Goal: Task Accomplishment & Management: Manage account settings

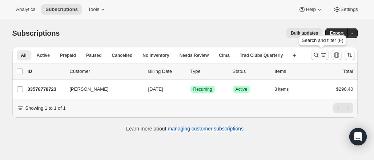
click at [323, 53] on icon "Search and filter results" at bounding box center [323, 54] width 7 height 7
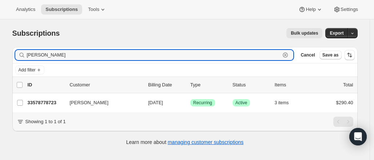
click at [289, 56] on icon "button" at bounding box center [285, 54] width 7 height 7
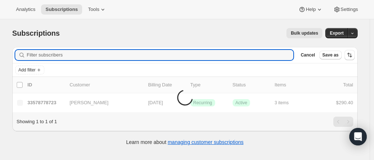
paste input "[EMAIL_ADDRESS][DOMAIN_NAME]"
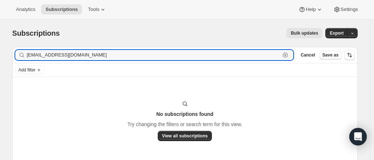
type input "[EMAIL_ADDRESS][DOMAIN_NAME]"
click at [289, 53] on icon "button" at bounding box center [285, 54] width 7 height 7
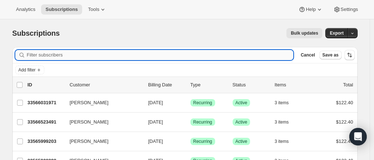
click at [142, 58] on input "Filter subscribers" at bounding box center [160, 55] width 267 height 10
paste input "[PERSON_NAME]"
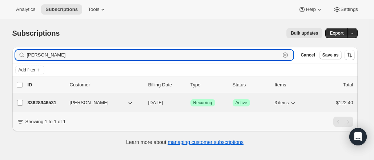
type input "[PERSON_NAME]"
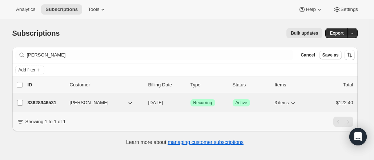
click at [46, 100] on p "33628946531" at bounding box center [46, 102] width 36 height 7
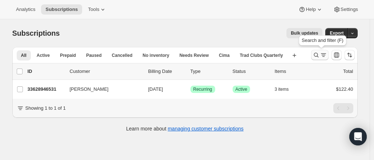
click at [316, 55] on icon "Search and filter results" at bounding box center [315, 54] width 7 height 7
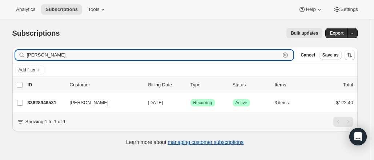
click at [289, 55] on icon "button" at bounding box center [285, 54] width 7 height 7
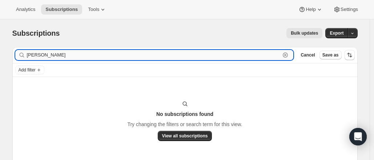
click at [35, 56] on input "[PERSON_NAME]" at bounding box center [154, 55] width 254 height 10
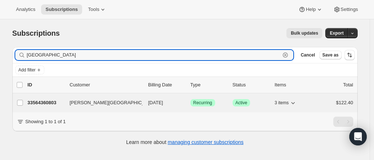
type input "[GEOGRAPHIC_DATA]"
click at [45, 102] on p "33564360803" at bounding box center [46, 102] width 36 height 7
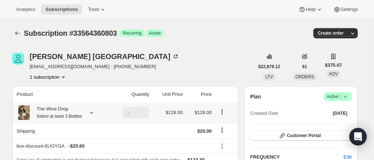
click at [91, 114] on icon at bounding box center [91, 112] width 7 height 7
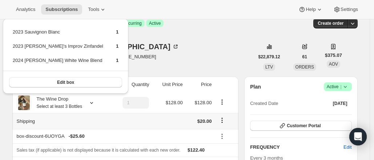
scroll to position [7, 0]
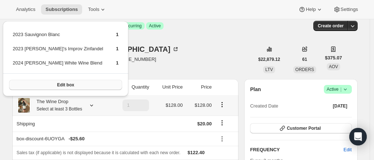
click at [57, 83] on span "Edit box" at bounding box center [65, 85] width 17 height 6
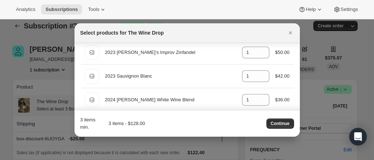
scroll to position [31, 0]
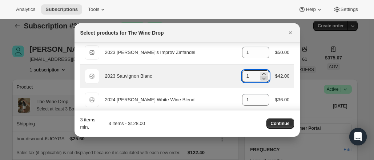
click at [262, 77] on icon ":rt2:" at bounding box center [263, 77] width 7 height 7
type input "0"
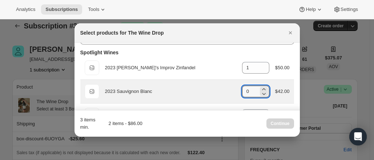
scroll to position [0, 0]
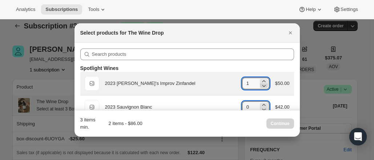
click at [262, 85] on icon ":rt2:" at bounding box center [264, 86] width 4 height 2
type input "0"
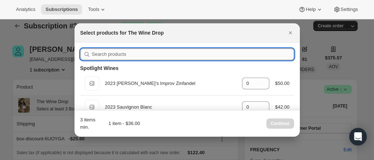
click at [236, 50] on input ":rt2:" at bounding box center [193, 54] width 202 height 12
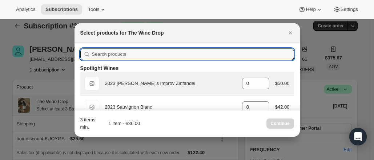
type input "b"
type input "1"
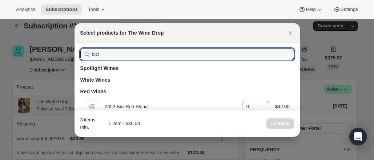
scroll to position [14, 0]
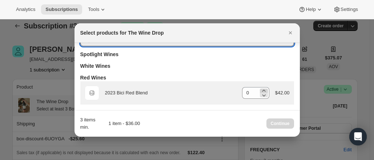
type input "bici"
click at [262, 89] on icon ":rt2:" at bounding box center [263, 90] width 7 height 7
type input "1"
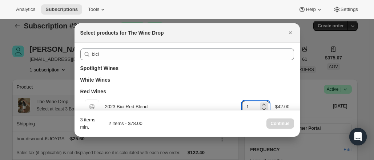
scroll to position [0, 0]
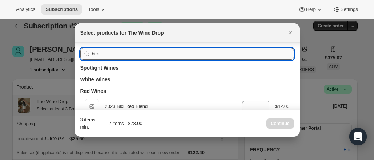
click at [259, 55] on input "bici" at bounding box center [193, 54] width 202 height 12
type input "b"
type input "0"
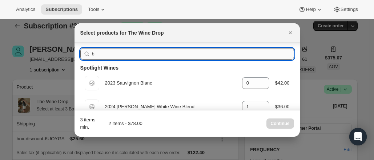
type input "0"
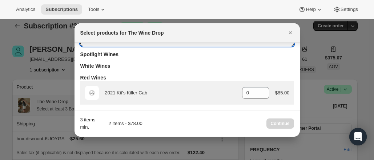
scroll to position [0, 0]
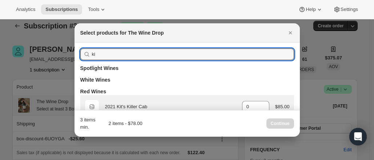
type input "k"
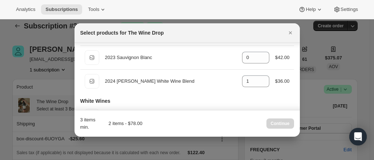
scroll to position [8, 0]
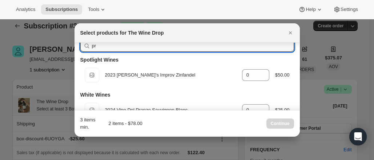
type input "p"
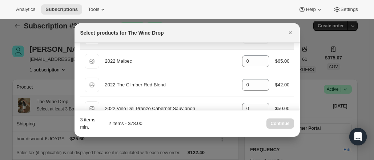
scroll to position [468, 0]
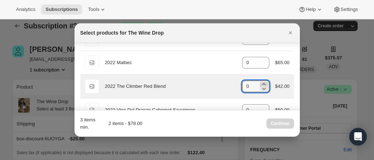
click at [261, 80] on icon ":rt2:" at bounding box center [263, 83] width 7 height 7
click at [260, 88] on icon ":rt2:" at bounding box center [263, 88] width 7 height 7
click at [260, 82] on icon ":rt2:" at bounding box center [263, 83] width 7 height 7
type input "2"
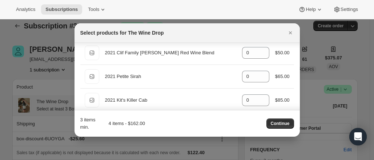
scroll to position [409, 0]
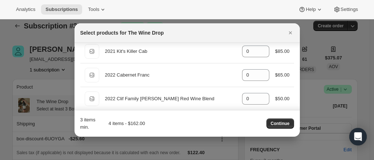
drag, startPoint x: 277, startPoint y: 122, endPoint x: 231, endPoint y: 127, distance: 46.4
click at [231, 127] on div "3 items min. 4 items - $162.00 Continue" at bounding box center [187, 123] width 214 height 15
click at [282, 124] on span "Continue" at bounding box center [280, 123] width 19 height 6
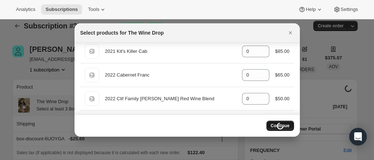
click at [282, 124] on div "Loading Continue" at bounding box center [280, 125] width 28 height 10
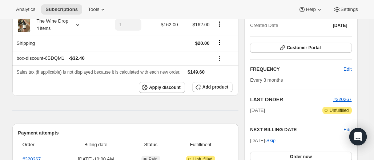
scroll to position [85, 0]
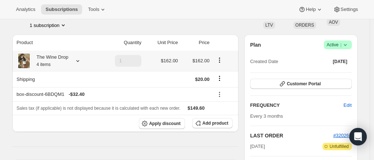
click at [78, 60] on icon at bounding box center [77, 60] width 7 height 7
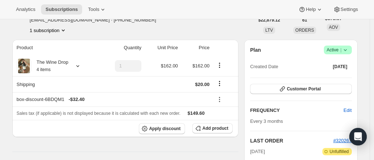
scroll to position [0, 0]
